Goal: Use online tool/utility: Utilize a website feature to perform a specific function

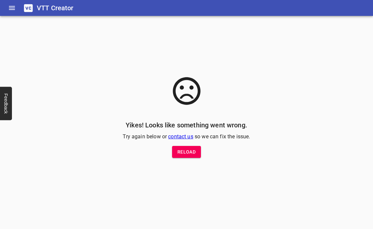
click at [195, 152] on button "Reload" at bounding box center [186, 152] width 29 height 12
click at [187, 152] on span "Reload" at bounding box center [186, 152] width 18 height 8
click at [37, 11] on h6 "VTT Creator" at bounding box center [55, 8] width 37 height 11
click at [29, 6] on icon at bounding box center [28, 8] width 9 height 8
click at [13, 8] on icon "Home" at bounding box center [12, 8] width 6 height 4
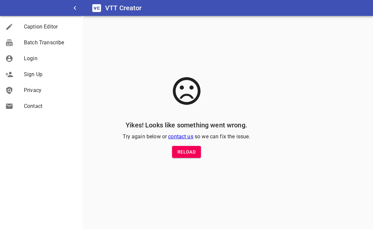
click at [29, 63] on div "Login" at bounding box center [41, 59] width 83 height 16
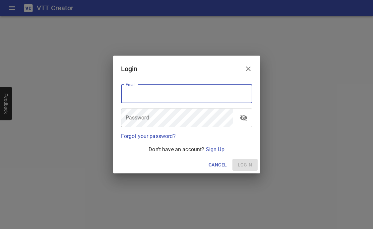
click at [146, 90] on input "email" at bounding box center [186, 94] width 131 height 19
click at [141, 93] on input "email" at bounding box center [186, 94] width 131 height 19
type input "sarah@autonomy-multimedia.com"
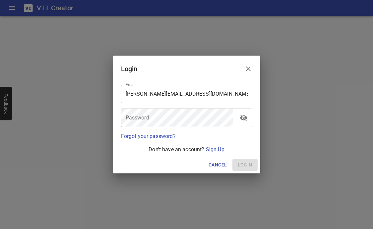
click at [138, 107] on div "Password Password" at bounding box center [186, 118] width 137 height 24
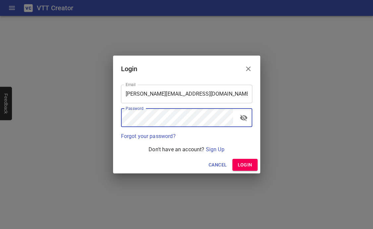
drag, startPoint x: 302, startPoint y: 125, endPoint x: 294, endPoint y: 127, distance: 8.0
click at [302, 125] on div "Login Email sarah@autonomy-multimedia.com Email Password Password Forgot your p…" at bounding box center [186, 114] width 373 height 229
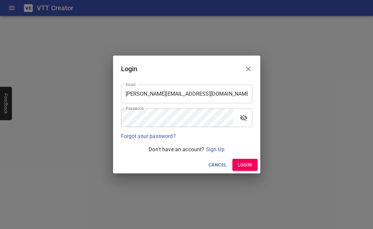
click at [242, 165] on span "Login" at bounding box center [245, 165] width 15 height 8
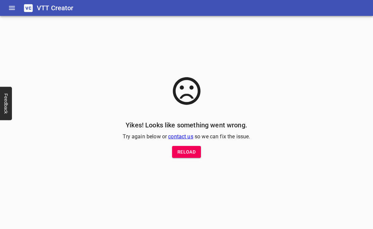
click at [13, 8] on icon "Home" at bounding box center [12, 8] width 6 height 4
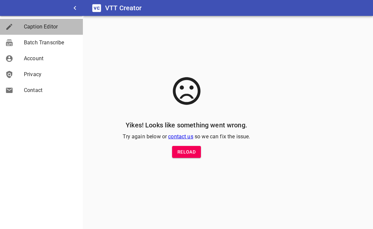
click at [26, 22] on link "Caption Editor" at bounding box center [41, 27] width 83 height 16
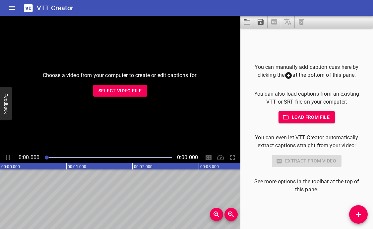
click at [309, 118] on span "Load from file" at bounding box center [307, 117] width 46 height 8
click at [125, 87] on span "Select Video File" at bounding box center [119, 91] width 43 height 8
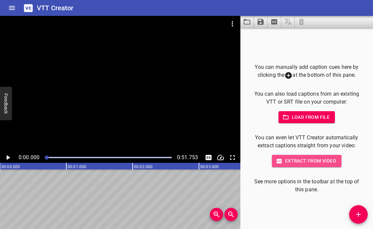
click at [303, 162] on span "Extract from video" at bounding box center [306, 161] width 59 height 8
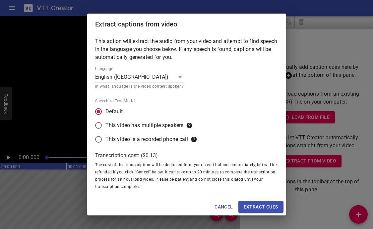
click at [157, 83] on body "VTT Creator Caption Editor Batch Transcribe Account Privacy Contact 0:00.000 0:…" at bounding box center [186, 114] width 373 height 229
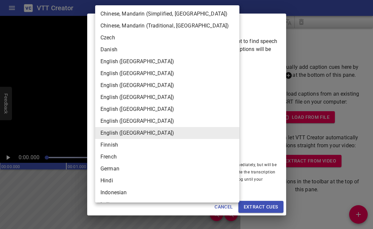
click at [116, 171] on li "German" at bounding box center [167, 169] width 144 height 12
type input "de-DE"
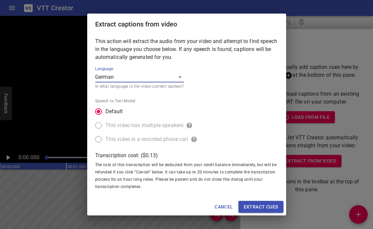
click at [270, 205] on span "Extract cues" at bounding box center [261, 207] width 34 height 8
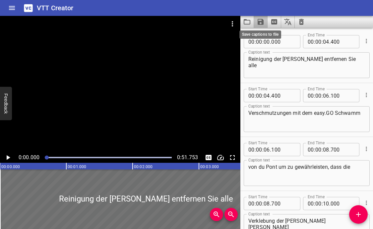
click at [261, 22] on icon "Save captions to file" at bounding box center [260, 22] width 6 height 6
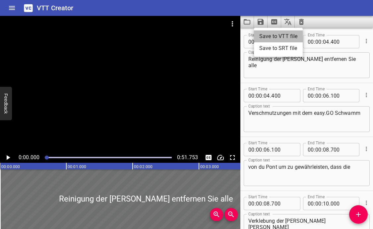
click at [269, 38] on li "Save to VTT file" at bounding box center [278, 36] width 49 height 12
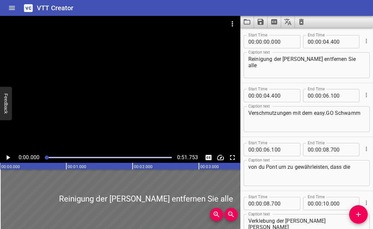
click at [234, 23] on icon "Video Options" at bounding box center [232, 24] width 8 height 8
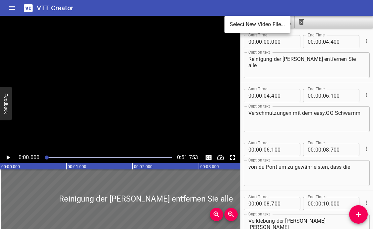
click at [268, 26] on li "Select New Video File..." at bounding box center [257, 25] width 66 height 12
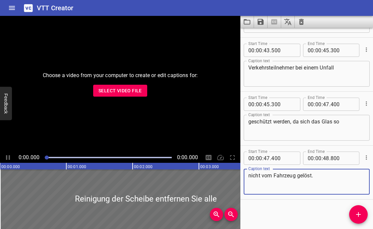
scroll to position [1018, 0]
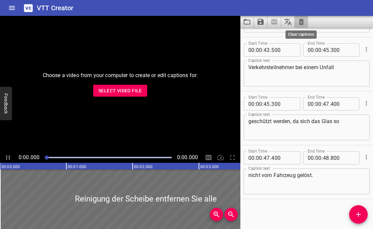
click at [300, 19] on icon "Clear captions" at bounding box center [301, 22] width 5 height 6
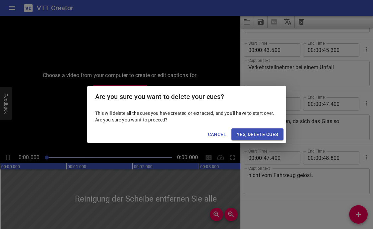
click at [266, 135] on span "Yes, Delete Cues" at bounding box center [257, 135] width 41 height 8
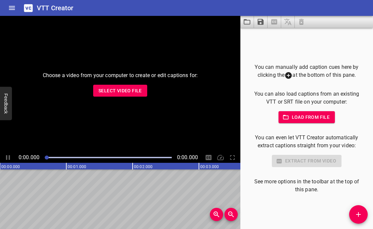
click at [125, 98] on div "Choose a video from your computer to create or edit captions for: Select Video …" at bounding box center [120, 84] width 240 height 137
click at [122, 88] on span "Select Video File" at bounding box center [119, 91] width 43 height 8
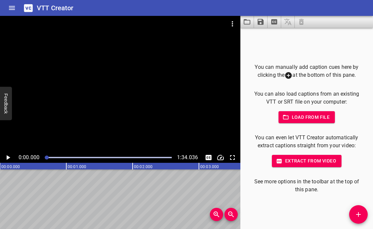
click at [307, 162] on span "Extract from video" at bounding box center [306, 161] width 59 height 8
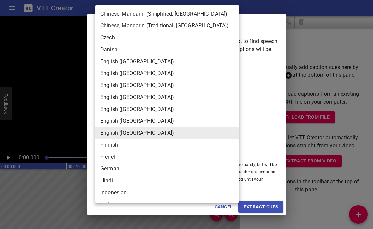
click at [154, 77] on body "VTT Creator Caption Editor Batch Transcribe Account Privacy Contact 0:00.000 1:…" at bounding box center [186, 114] width 373 height 229
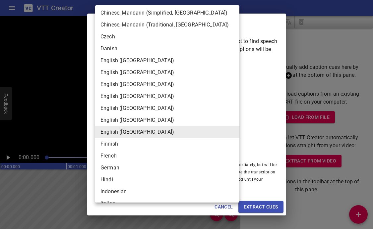
scroll to position [1, 0]
click at [113, 169] on li "German" at bounding box center [167, 168] width 144 height 12
type input "de-DE"
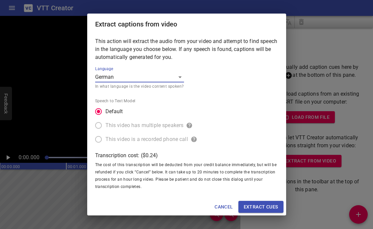
click at [268, 207] on span "Extract cues" at bounding box center [261, 207] width 34 height 8
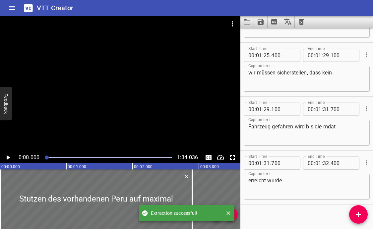
scroll to position [1828, 0]
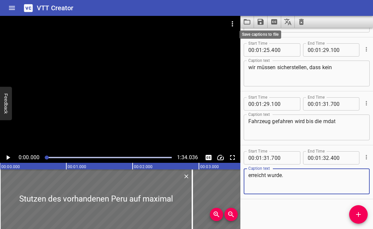
click at [261, 24] on icon "Save captions to file" at bounding box center [260, 22] width 6 height 6
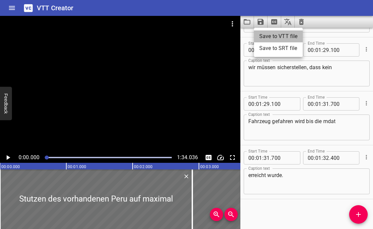
click at [269, 35] on li "Save to VTT file" at bounding box center [278, 36] width 49 height 12
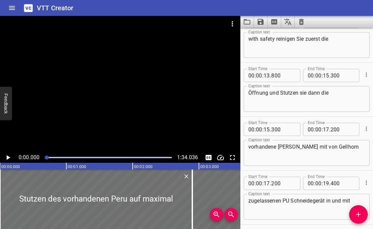
scroll to position [0, 0]
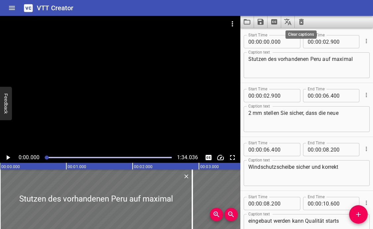
click at [303, 21] on icon "Clear captions" at bounding box center [301, 22] width 8 height 8
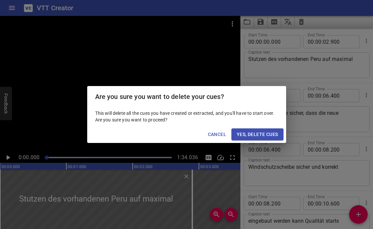
drag, startPoint x: 251, startPoint y: 135, endPoint x: 259, endPoint y: 127, distance: 11.5
click at [251, 135] on span "Yes, Delete Cues" at bounding box center [257, 135] width 41 height 8
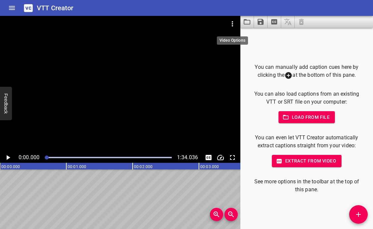
click at [233, 24] on icon "Video Options" at bounding box center [232, 24] width 8 height 8
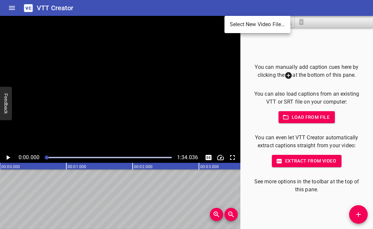
click at [277, 26] on li "Select New Video File..." at bounding box center [257, 25] width 66 height 12
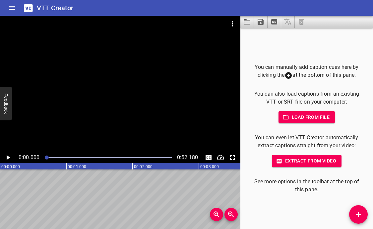
click at [308, 163] on span "Extract from video" at bounding box center [306, 161] width 59 height 8
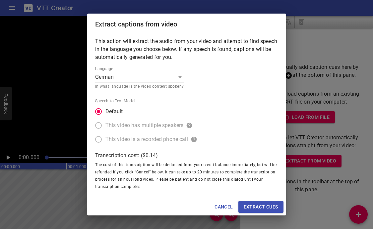
click at [254, 211] on button "Extract cues" at bounding box center [260, 207] width 45 height 12
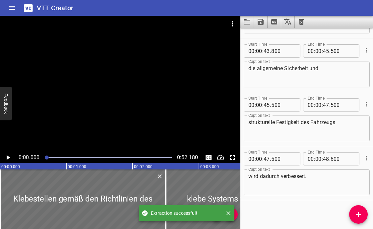
scroll to position [910, 0]
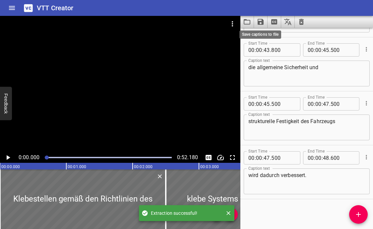
click at [264, 23] on icon "Save captions to file" at bounding box center [260, 22] width 8 height 8
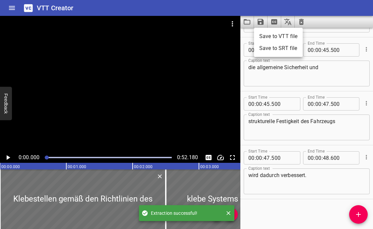
click at [266, 35] on li "Save to VTT file" at bounding box center [278, 36] width 49 height 12
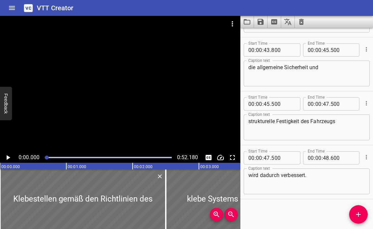
click at [301, 21] on icon "Clear captions" at bounding box center [301, 22] width 5 height 6
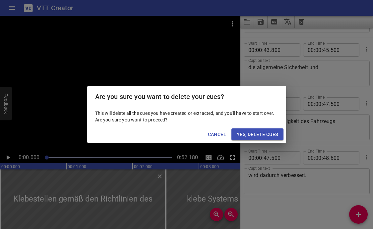
click at [271, 137] on span "Yes, Delete Cues" at bounding box center [257, 135] width 41 height 8
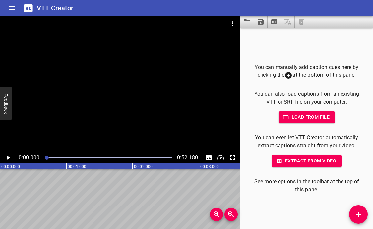
click at [234, 21] on icon "Video Options" at bounding box center [232, 24] width 8 height 8
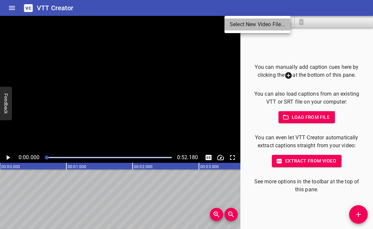
click at [250, 20] on li "Select New Video File..." at bounding box center [257, 25] width 66 height 12
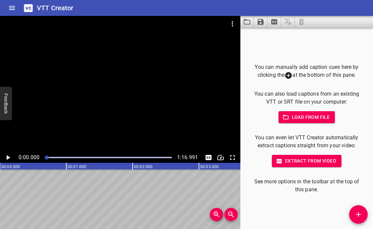
click at [297, 162] on span "Extract from video" at bounding box center [306, 161] width 59 height 8
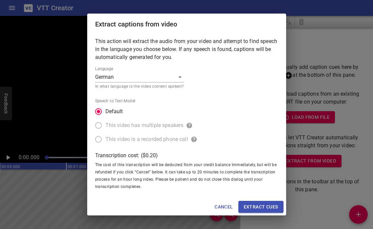
click at [268, 206] on span "Extract cues" at bounding box center [261, 207] width 34 height 8
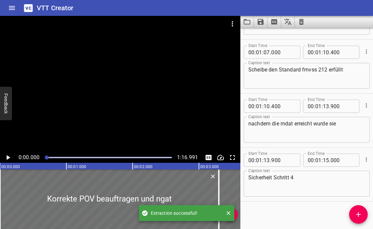
scroll to position [1342, 0]
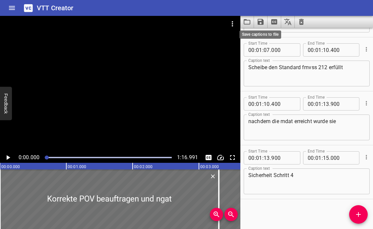
click at [261, 23] on icon "Save captions to file" at bounding box center [260, 22] width 6 height 6
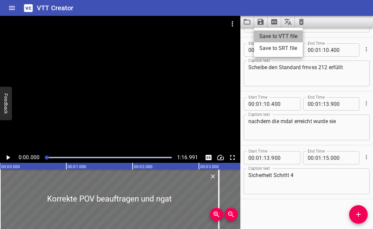
click at [264, 35] on li "Save to VTT file" at bounding box center [278, 36] width 49 height 12
